Goal: Information Seeking & Learning: Learn about a topic

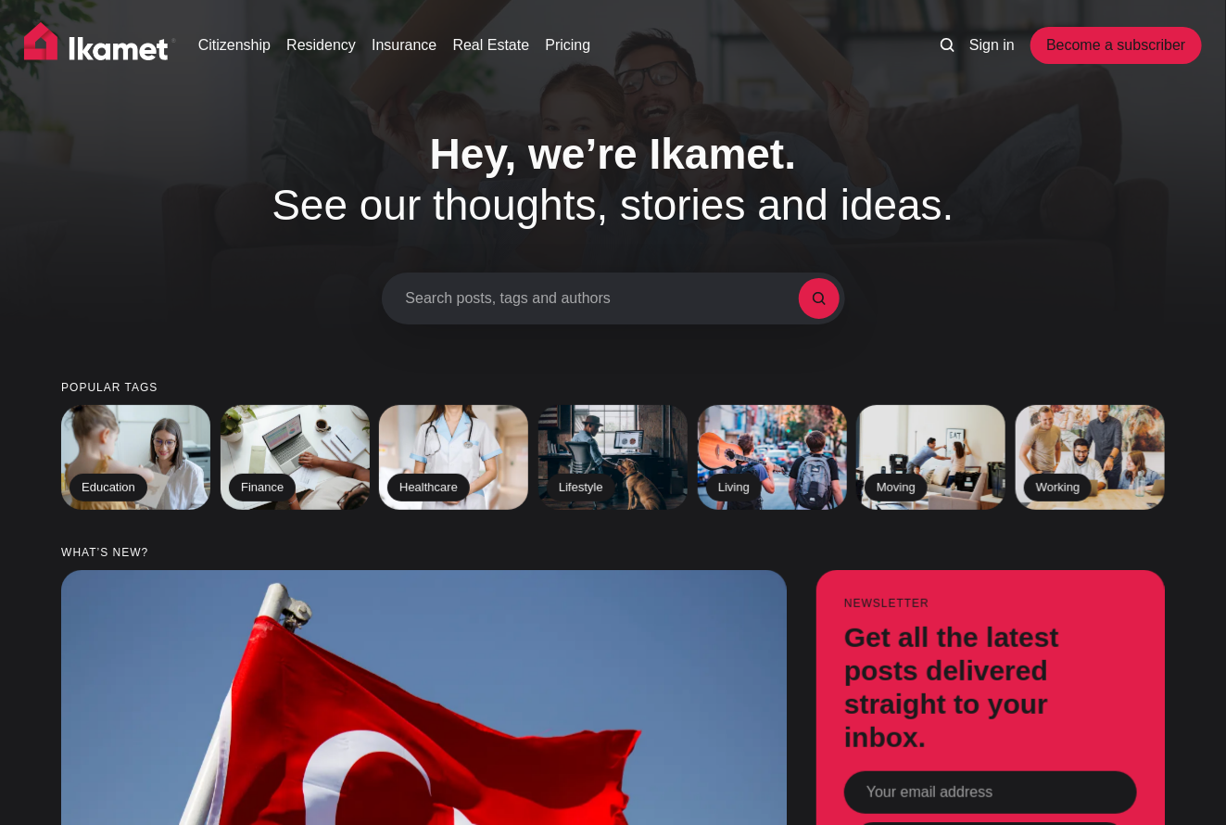
click at [326, 48] on link "Residency" at bounding box center [320, 45] width 69 height 22
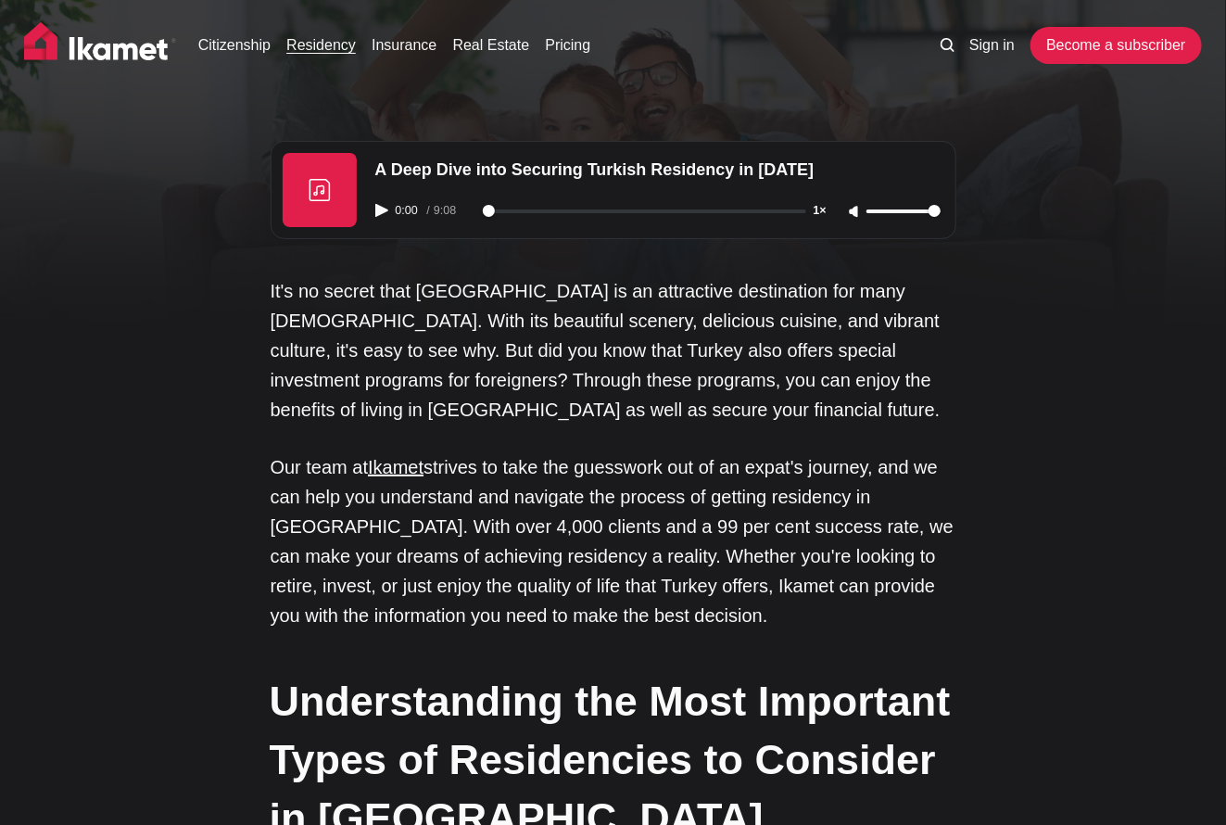
click at [128, 45] on img at bounding box center [100, 45] width 152 height 46
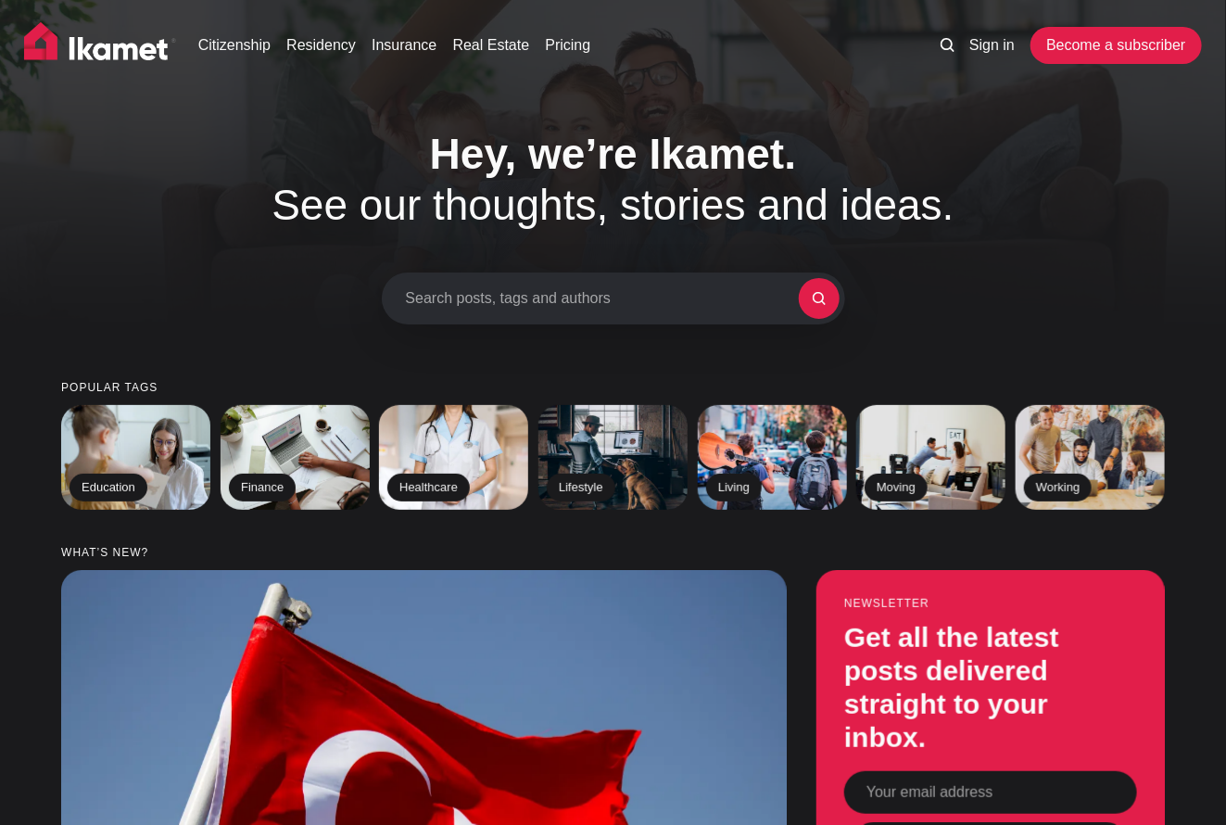
click at [560, 44] on link "Pricing" at bounding box center [567, 45] width 45 height 22
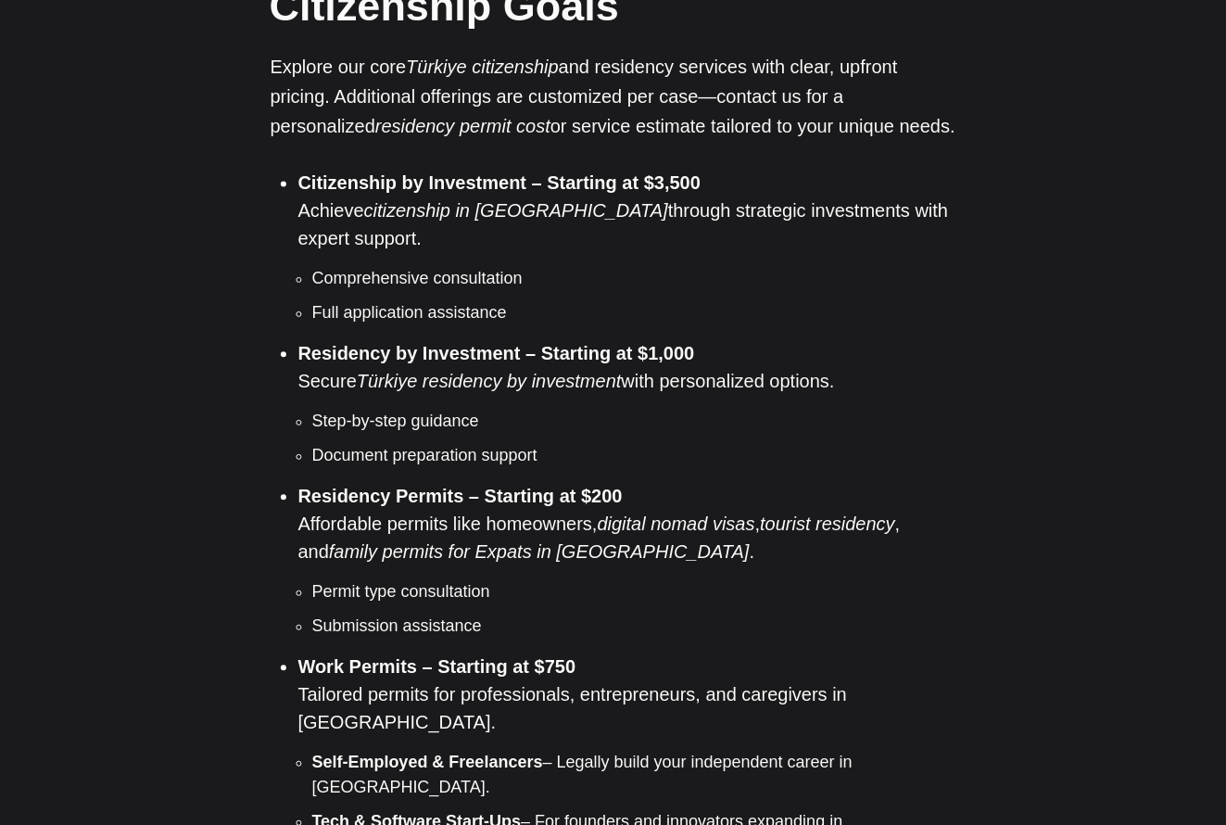
scroll to position [1439, 0]
click at [387, 485] on strong "Residency Permits – Starting at $200" at bounding box center [460, 495] width 324 height 20
click at [388, 485] on strong "Residency Permits – Starting at $200" at bounding box center [460, 495] width 324 height 20
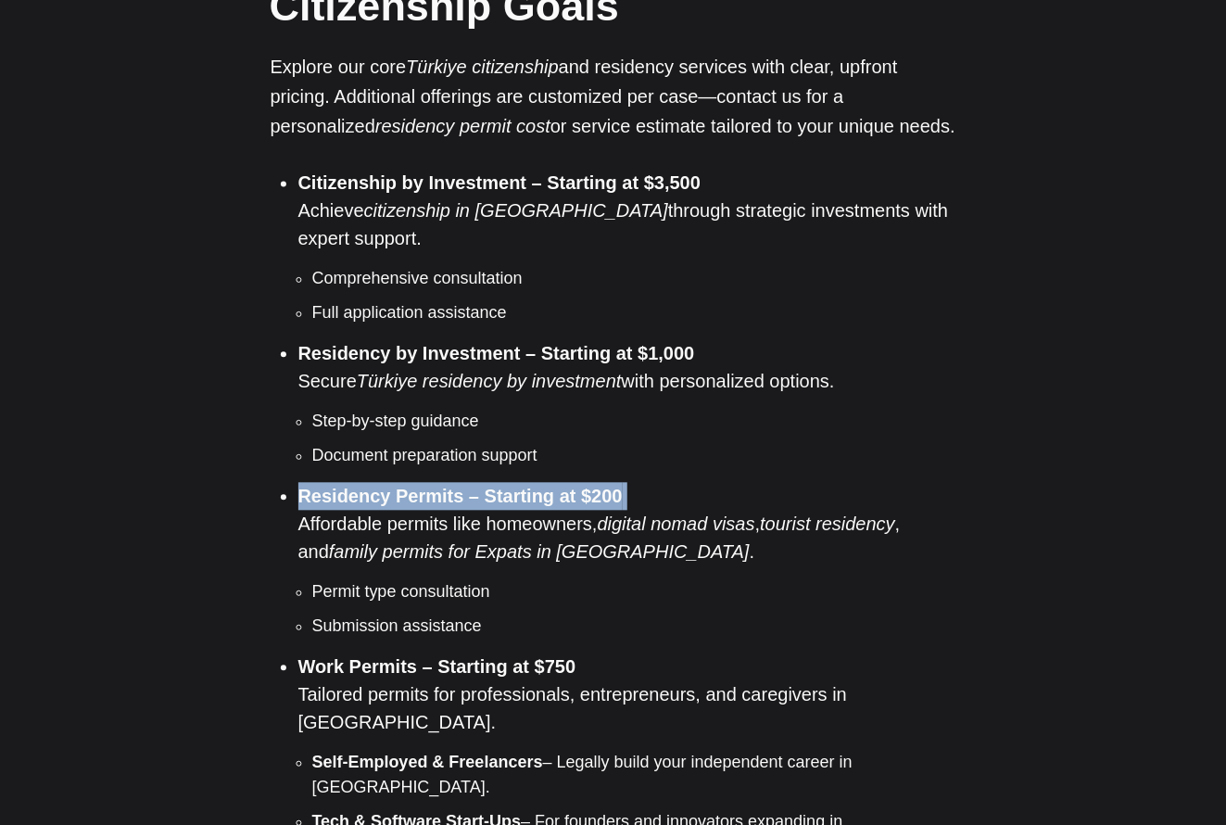
click at [388, 485] on strong "Residency Permits – Starting at $200" at bounding box center [460, 495] width 324 height 20
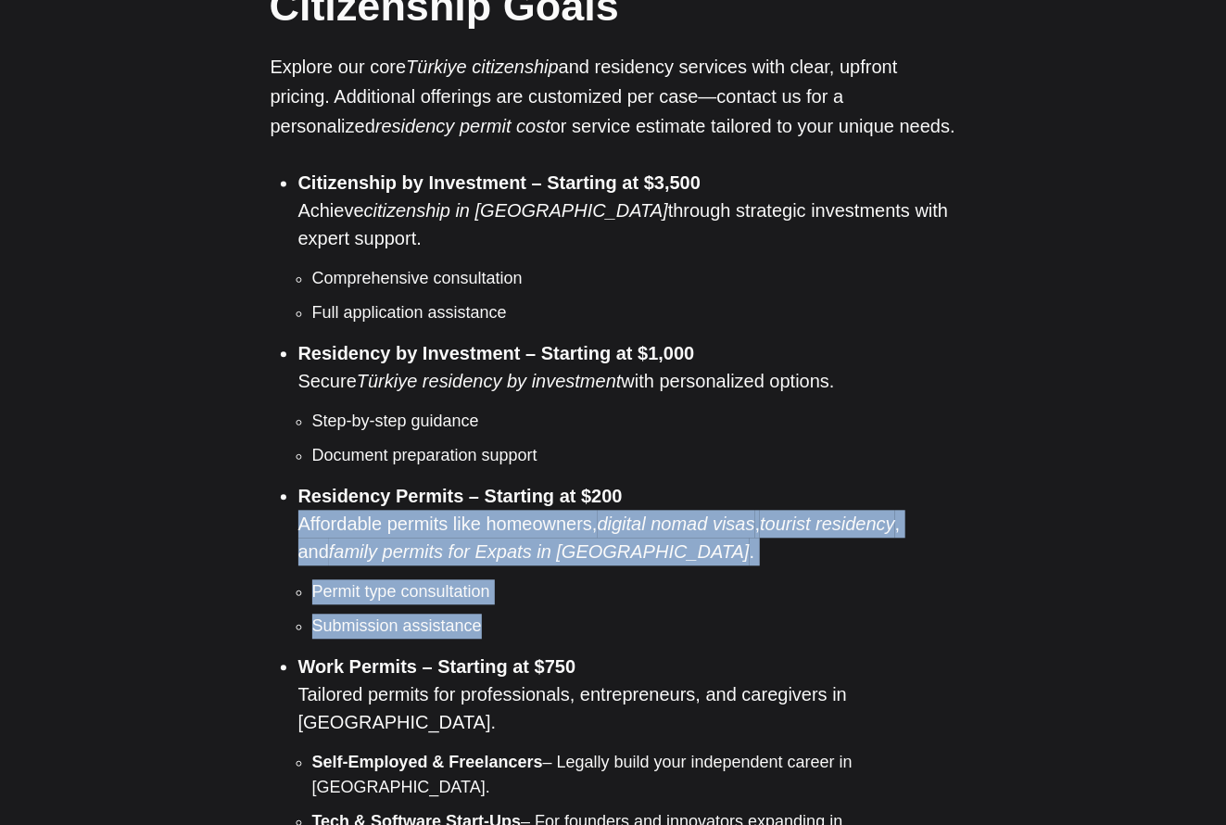
drag, startPoint x: 490, startPoint y: 569, endPoint x: 262, endPoint y: 472, distance: 247.8
click at [714, 339] on li "Residency by Investment – Starting at $1,000 Secure Türkiye residency by invest…" at bounding box center [627, 403] width 658 height 129
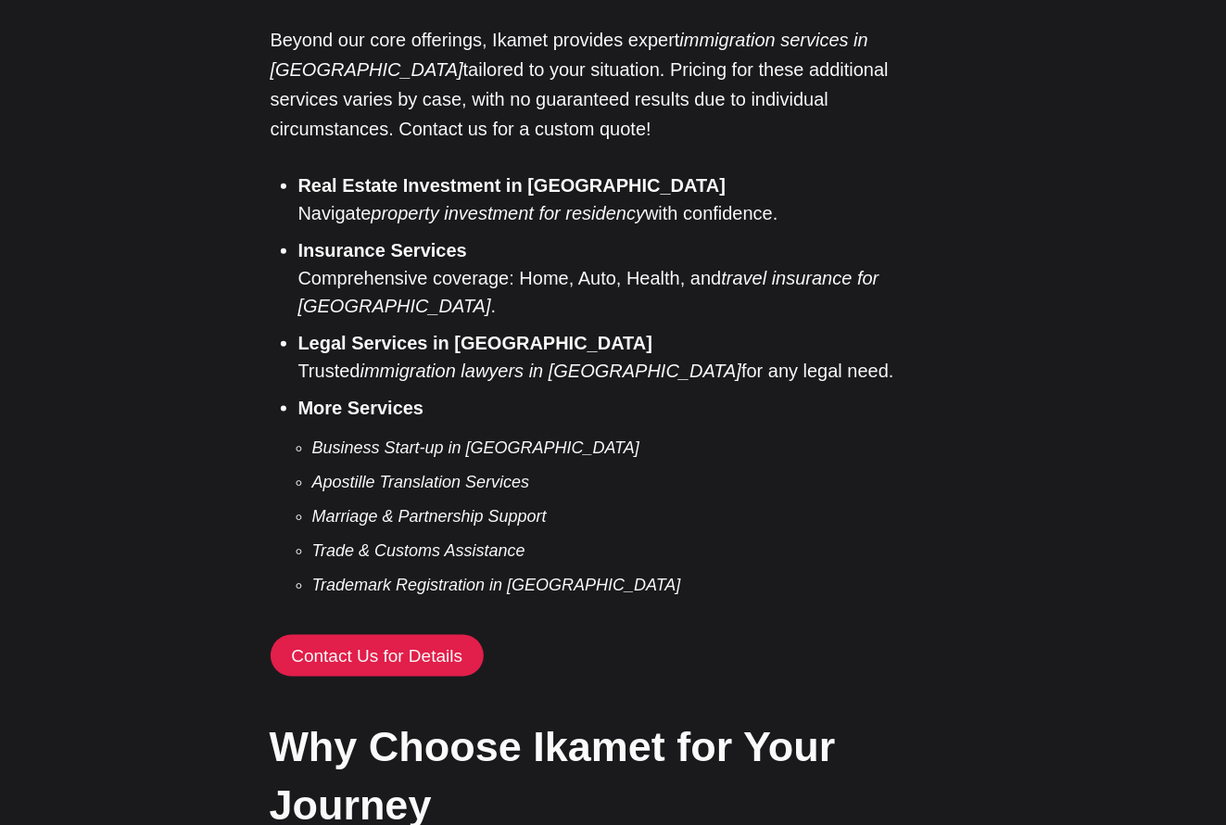
scroll to position [3644, 0]
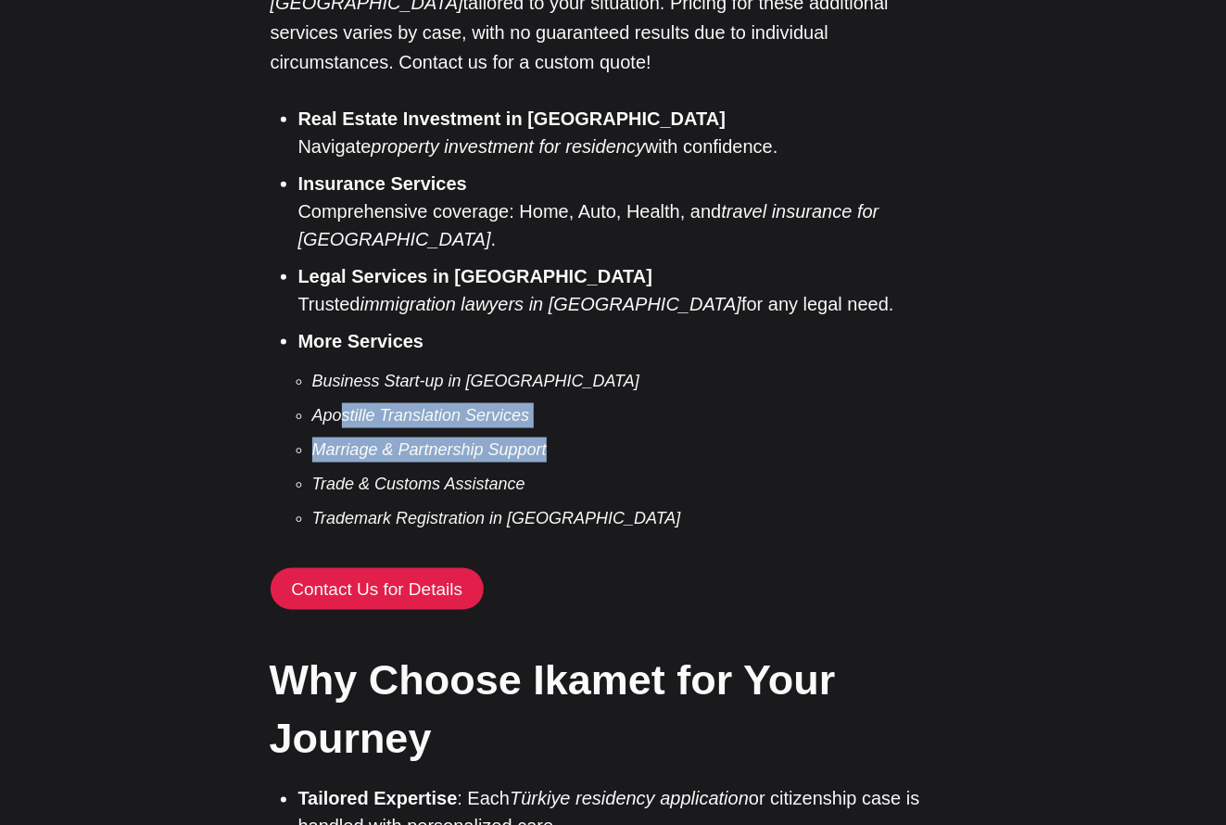
drag, startPoint x: 340, startPoint y: 159, endPoint x: 623, endPoint y: 170, distance: 282.8
click at [623, 369] on ul "Business Start-up in Türkiye Apostille Translation Services Marriage & Partners…" at bounding box center [627, 450] width 658 height 162
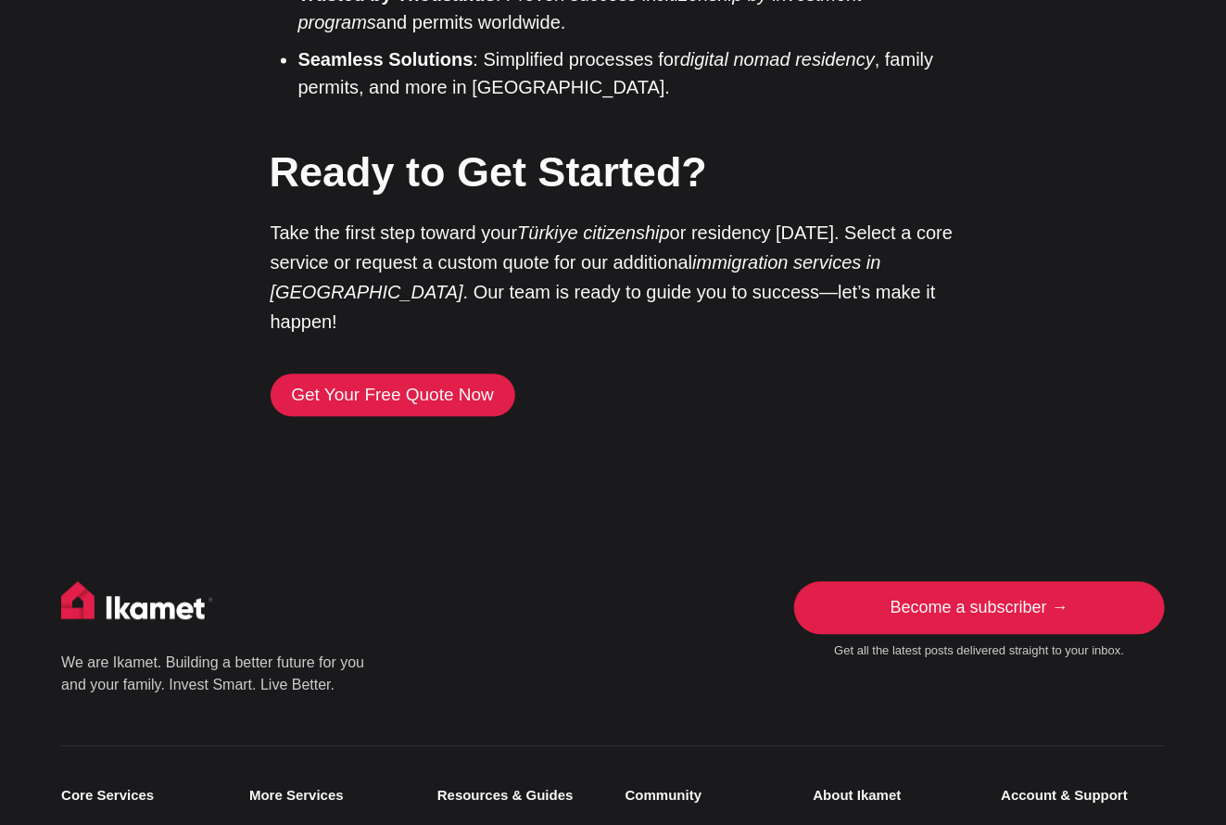
scroll to position [4516, 0]
